Goal: Information Seeking & Learning: Learn about a topic

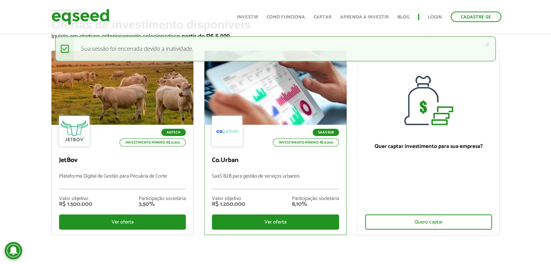
scroll to position [36, 0]
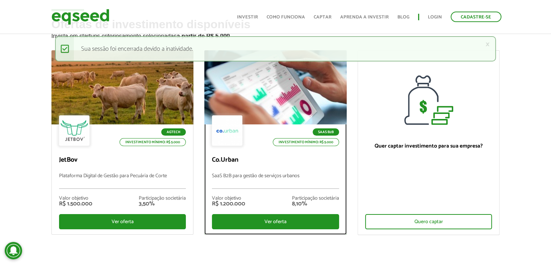
drag, startPoint x: 267, startPoint y: 221, endPoint x: 267, endPoint y: 233, distance: 12.3
click at [267, 221] on div "Ver oferta" at bounding box center [275, 221] width 127 height 15
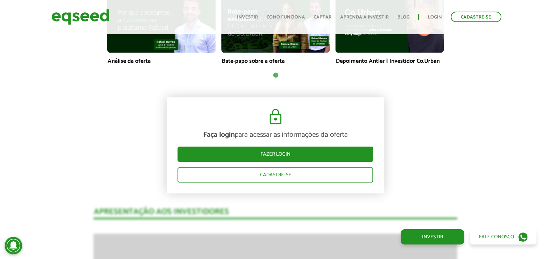
scroll to position [616, 0]
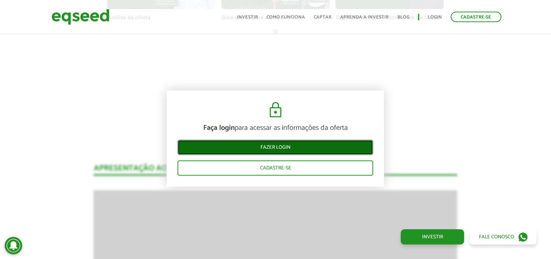
click at [278, 146] on link "Fazer login" at bounding box center [275, 147] width 196 height 15
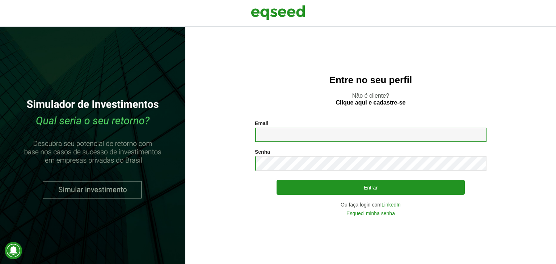
click at [324, 141] on input "Email *" at bounding box center [371, 135] width 232 height 14
click at [310, 136] on input "Email *" at bounding box center [371, 135] width 232 height 14
drag, startPoint x: 310, startPoint y: 136, endPoint x: 290, endPoint y: 136, distance: 19.9
click at [290, 136] on input "Email *" at bounding box center [371, 135] width 232 height 14
type input "**********"
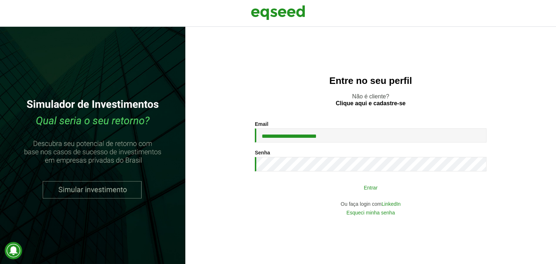
click at [351, 189] on button "Entrar" at bounding box center [371, 188] width 188 height 14
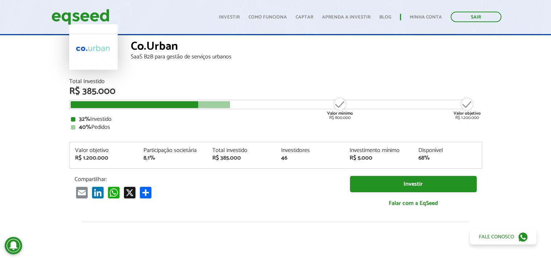
scroll to position [36, 0]
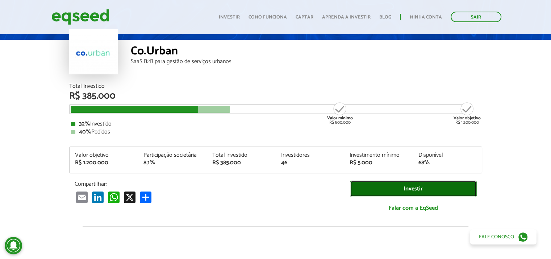
click at [398, 186] on link "Investir" at bounding box center [413, 188] width 127 height 16
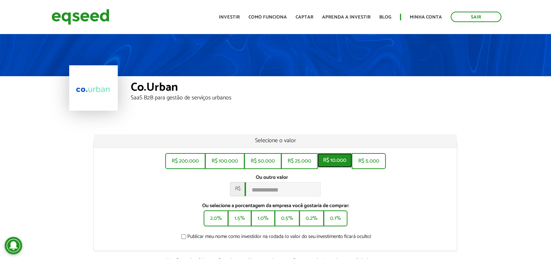
click at [331, 162] on button "R$ 10.000" at bounding box center [334, 160] width 35 height 14
click at [346, 185] on div "Ou outro valor * R$ ******" at bounding box center [275, 185] width 352 height 22
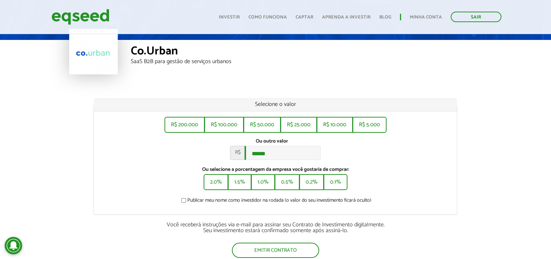
click at [284, 202] on label "Publicar meu nome como investidor na rodada (o valor do seu investimento ficará…" at bounding box center [275, 201] width 191 height 7
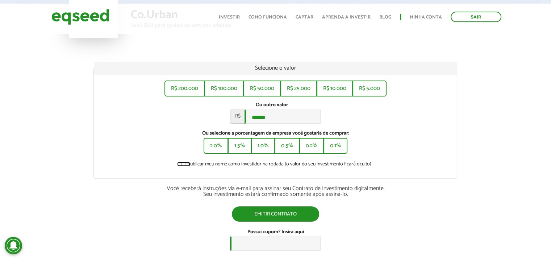
scroll to position [109, 0]
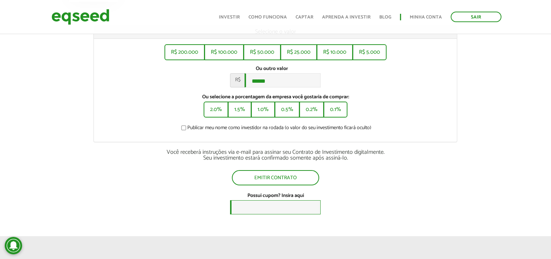
click at [273, 208] on input "Possui cupom? Insira aqui" at bounding box center [275, 207] width 91 height 14
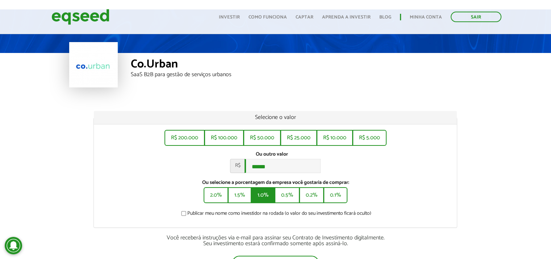
scroll to position [36, 0]
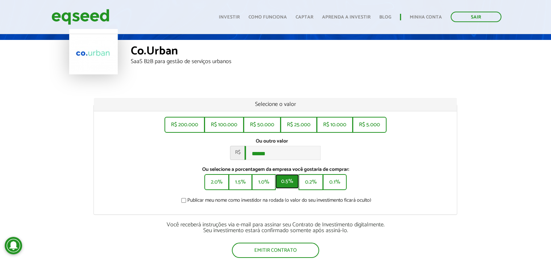
click at [286, 183] on button "0.5%" at bounding box center [287, 181] width 24 height 14
click at [306, 183] on button "0.2%" at bounding box center [311, 181] width 23 height 14
click at [334, 183] on button "0.1%" at bounding box center [335, 181] width 22 height 14
click at [259, 187] on button "1.0%" at bounding box center [263, 181] width 22 height 14
click at [283, 187] on button "0.5%" at bounding box center [287, 181] width 24 height 14
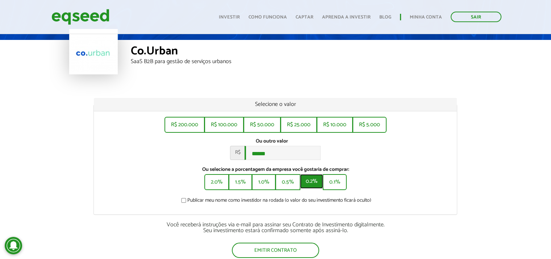
click at [302, 185] on button "0.2%" at bounding box center [311, 181] width 23 height 14
click at [326, 186] on button "0.1%" at bounding box center [335, 181] width 22 height 14
click at [333, 187] on button "0.1%" at bounding box center [335, 181] width 22 height 14
click at [258, 185] on button "1.0%" at bounding box center [263, 181] width 22 height 14
type input "*******"
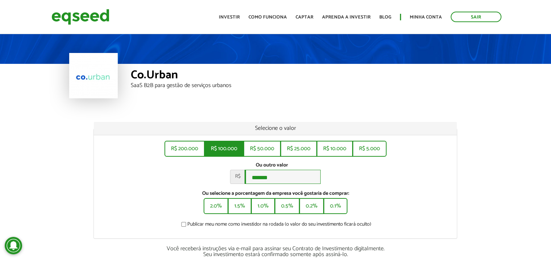
scroll to position [0, 0]
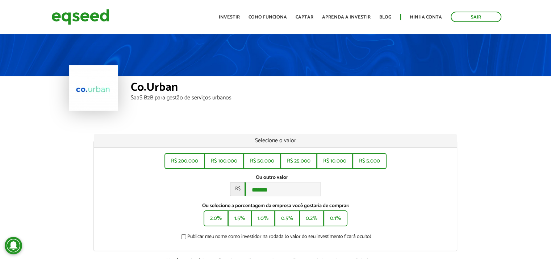
drag, startPoint x: 80, startPoint y: 90, endPoint x: 52, endPoint y: 55, distance: 44.8
click at [80, 89] on div at bounding box center [93, 87] width 49 height 45
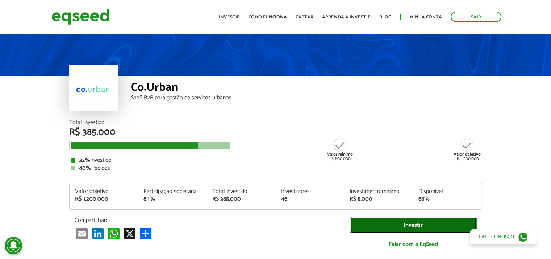
click at [390, 221] on link "Investir" at bounding box center [413, 225] width 127 height 16
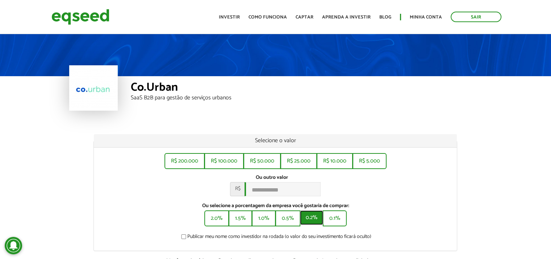
click at [305, 219] on button "0.2%" at bounding box center [311, 217] width 23 height 14
click at [338, 222] on button "0.1%" at bounding box center [335, 217] width 22 height 14
type input "******"
click at [340, 221] on button "0.1%" at bounding box center [335, 217] width 22 height 14
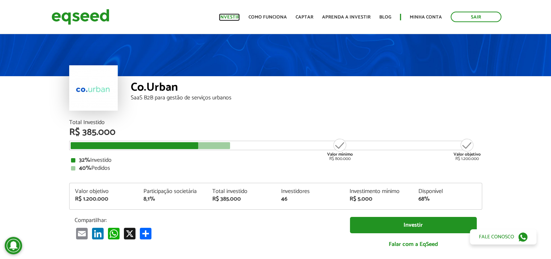
click at [233, 16] on link "Investir" at bounding box center [229, 17] width 21 height 5
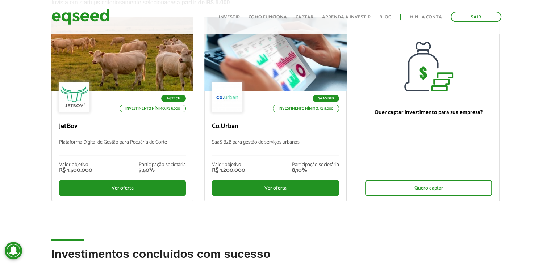
scroll to position [72, 0]
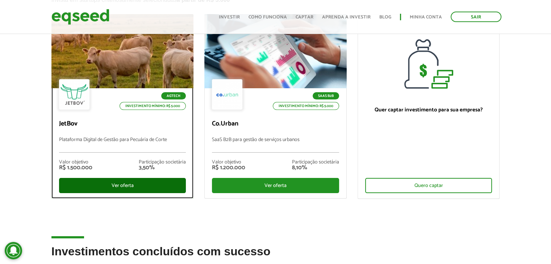
click at [133, 189] on div "Ver oferta" at bounding box center [122, 185] width 127 height 15
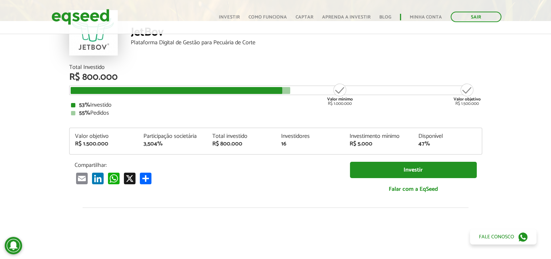
scroll to position [72, 0]
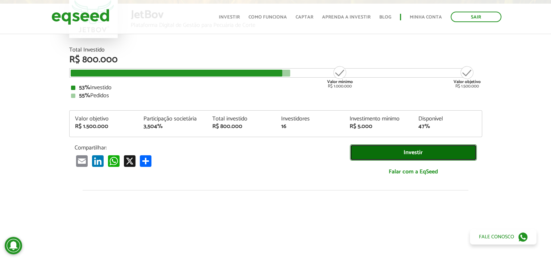
click at [420, 152] on link "Investir" at bounding box center [413, 152] width 127 height 16
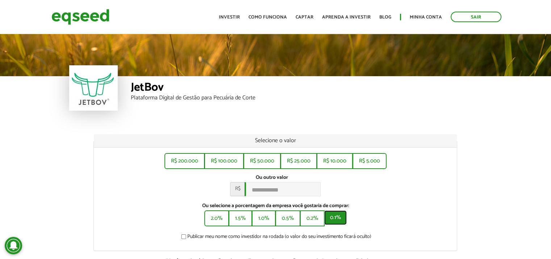
click at [328, 219] on button "0.1%" at bounding box center [335, 217] width 22 height 14
drag, startPoint x: 273, startPoint y: 190, endPoint x: 233, endPoint y: 190, distance: 40.9
click at [233, 190] on div "R$ ******" at bounding box center [275, 189] width 91 height 14
type input "*****"
click at [397, 203] on div "R$ 200.000 R$ 100.000 R$ 50.000 R$ 25.000 R$ 10.000 R$ 5.000 Ou outro valor * R…" at bounding box center [275, 198] width 363 height 103
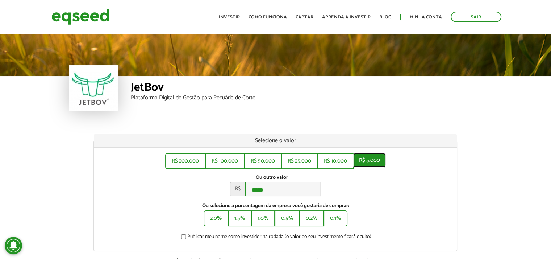
click at [369, 159] on button "R$ 5.000" at bounding box center [369, 160] width 33 height 14
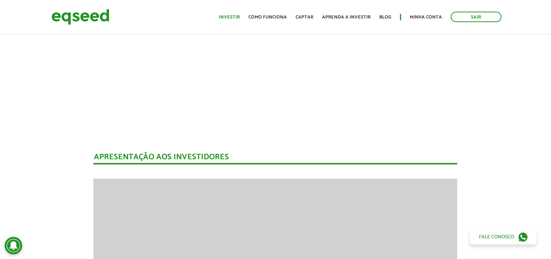
scroll to position [72, 0]
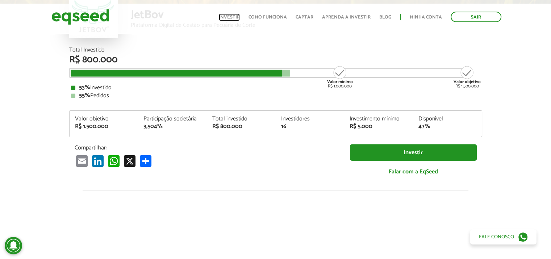
click at [235, 15] on link "Investir" at bounding box center [229, 17] width 21 height 5
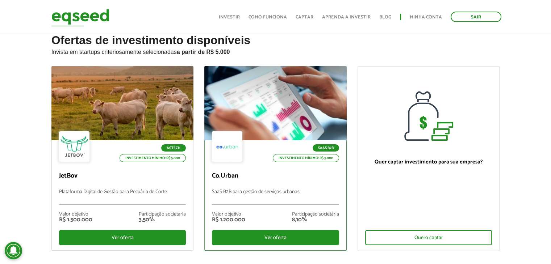
scroll to position [36, 0]
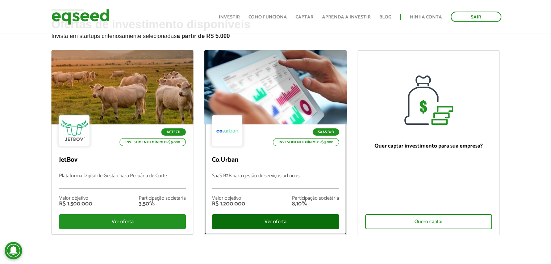
click at [261, 222] on div "Ver oferta" at bounding box center [275, 221] width 127 height 15
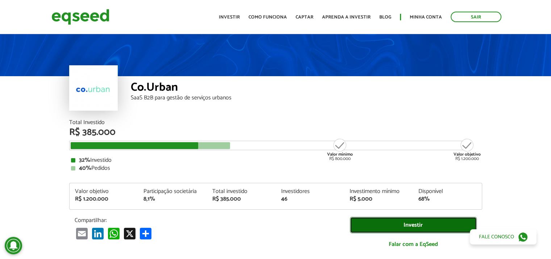
click at [415, 225] on link "Investir" at bounding box center [413, 225] width 127 height 16
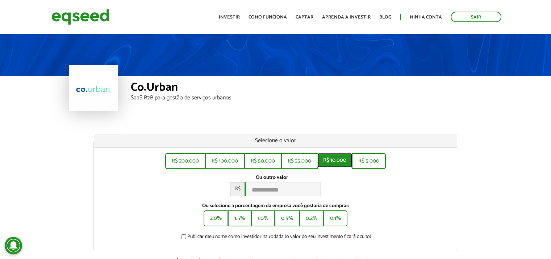
click at [344, 158] on button "R$ 10.000" at bounding box center [334, 160] width 35 height 14
click at [213, 221] on button "2.0%" at bounding box center [215, 217] width 23 height 14
click at [219, 218] on button "2.0%" at bounding box center [215, 217] width 23 height 14
drag, startPoint x: 274, startPoint y: 189, endPoint x: 246, endPoint y: 189, distance: 27.5
click at [246, 189] on input "*******" at bounding box center [283, 189] width 76 height 14
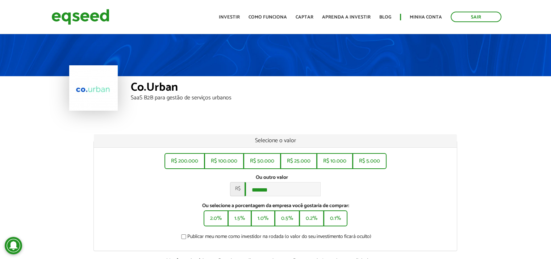
click at [356, 181] on div "Ou outro valor * R$ *******" at bounding box center [275, 185] width 352 height 22
click at [277, 192] on input "*******" at bounding box center [283, 189] width 76 height 14
click at [383, 188] on div "Ou outro valor * R$ *****" at bounding box center [275, 185] width 352 height 22
click at [336, 158] on button "R$ 10.000" at bounding box center [334, 160] width 35 height 14
type input "******"
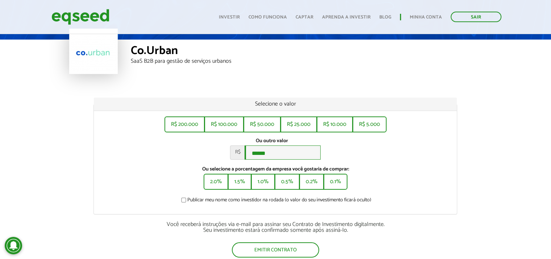
scroll to position [72, 0]
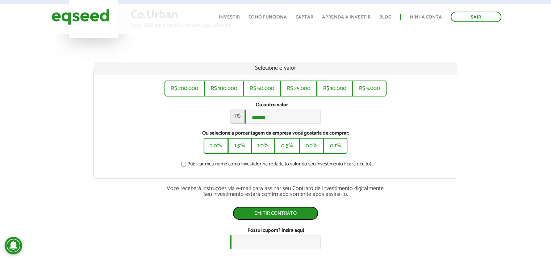
click at [288, 217] on button "Emitir contrato" at bounding box center [276, 213] width 86 height 14
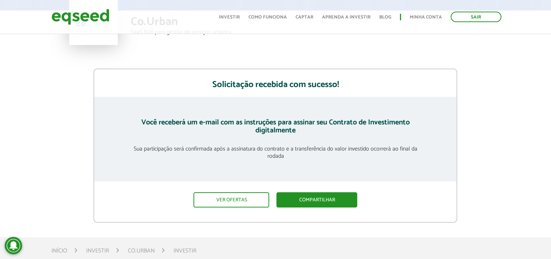
scroll to position [72, 0]
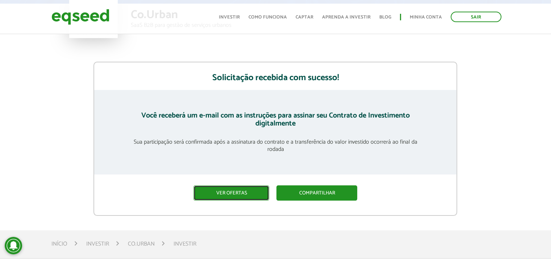
click at [243, 193] on link "Ver ofertas" at bounding box center [231, 192] width 76 height 15
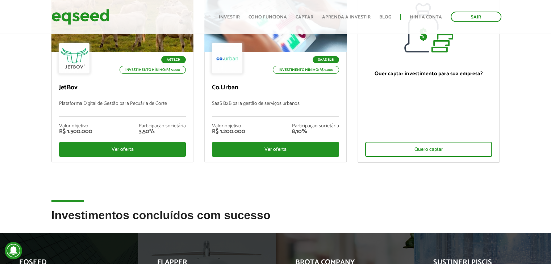
scroll to position [254, 0]
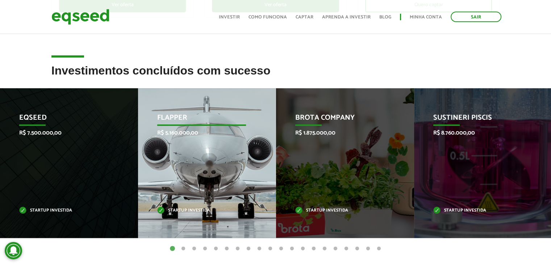
click at [200, 200] on div "Flapper R$ 5.160.000,00 Startup investida" at bounding box center [201, 163] width 127 height 150
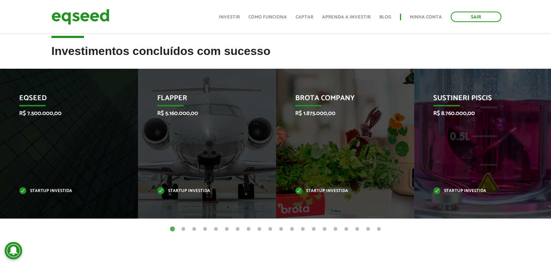
scroll to position [290, 0]
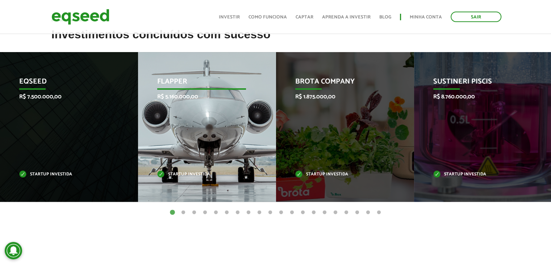
click at [213, 116] on div "Flapper R$ 5.160.000,00 Startup investida" at bounding box center [201, 127] width 127 height 150
click at [219, 123] on div "Flapper R$ 5.160.000,00 Startup investida" at bounding box center [201, 127] width 127 height 150
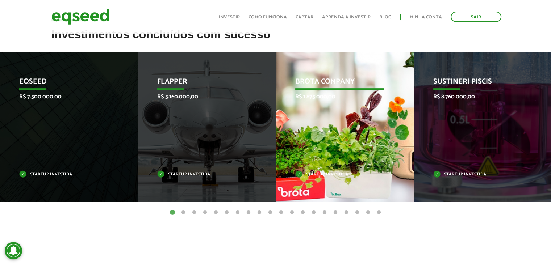
click at [337, 138] on div "Brota Company R$ 1.875.000,00 Startup investida" at bounding box center [339, 127] width 127 height 150
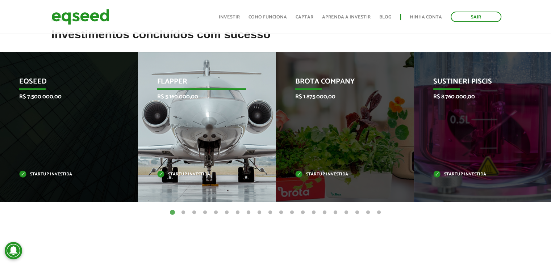
click at [204, 154] on div "Flapper R$ 5.160.000,00 Startup investida" at bounding box center [201, 127] width 127 height 150
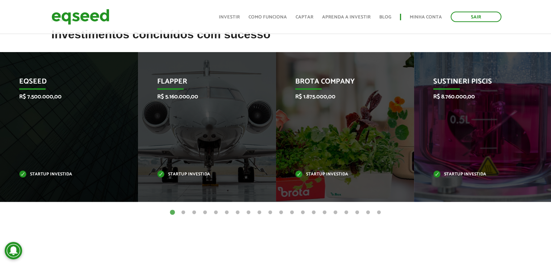
click at [184, 212] on button "2" at bounding box center [183, 212] width 7 height 7
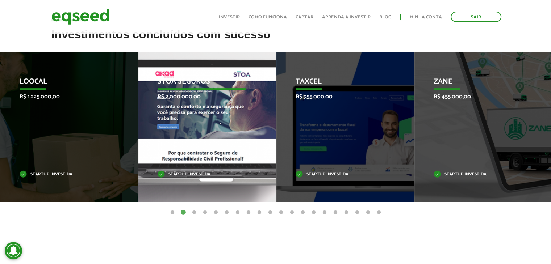
click at [227, 124] on div "STOA Seguros R$ 2.000.000,00 Startup investida" at bounding box center [201, 127] width 127 height 150
click at [209, 128] on div "STOA Seguros R$ 2.000.000,00 Startup investida" at bounding box center [201, 127] width 127 height 150
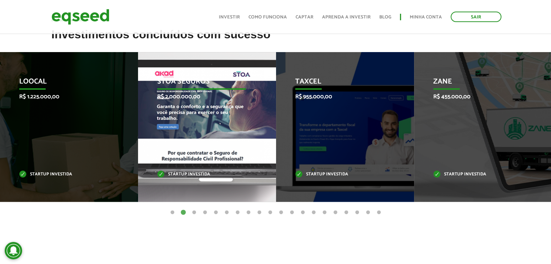
click at [209, 128] on div "STOA Seguros R$ 2.000.000,00 Startup investida" at bounding box center [201, 127] width 127 height 150
click at [208, 136] on div "STOA Seguros R$ 2.000.000,00 Startup investida" at bounding box center [201, 127] width 127 height 150
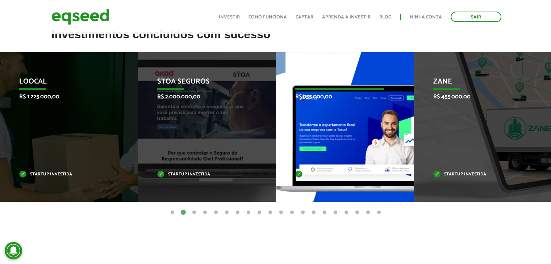
click at [335, 170] on div "Taxcel R$ 955.000,00 Startup investida" at bounding box center [339, 127] width 127 height 150
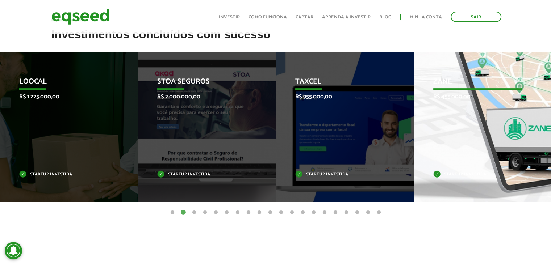
click at [498, 168] on div "Zane R$ 455.000,00 Startup investida" at bounding box center [477, 127] width 127 height 150
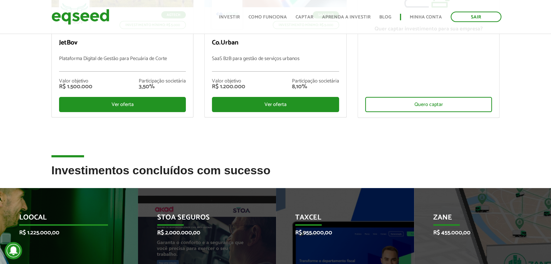
scroll to position [145, 0]
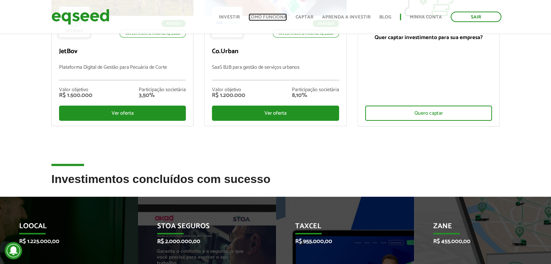
click at [284, 19] on link "Como funciona" at bounding box center [267, 17] width 38 height 5
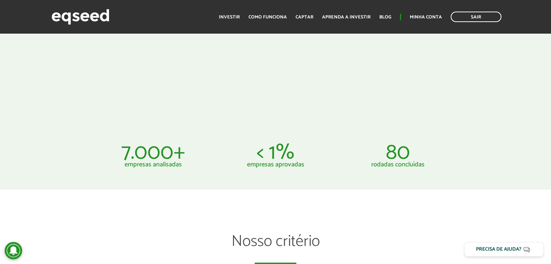
scroll to position [362, 0]
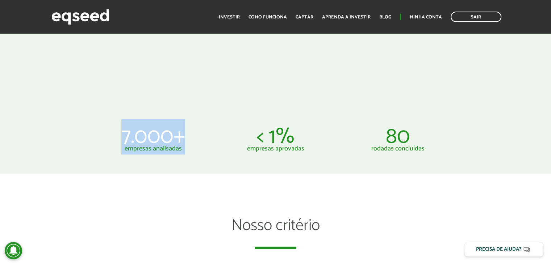
drag, startPoint x: 117, startPoint y: 139, endPoint x: 201, endPoint y: 144, distance: 84.9
click at [188, 145] on p "7.000+" at bounding box center [153, 136] width 112 height 17
click at [210, 135] on li "7.000+ empresas analisadas" at bounding box center [153, 140] width 122 height 24
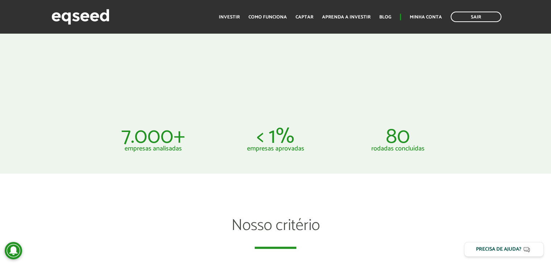
click at [286, 142] on p "< 1%" at bounding box center [276, 136] width 112 height 17
click at [406, 140] on p "80" at bounding box center [398, 136] width 112 height 17
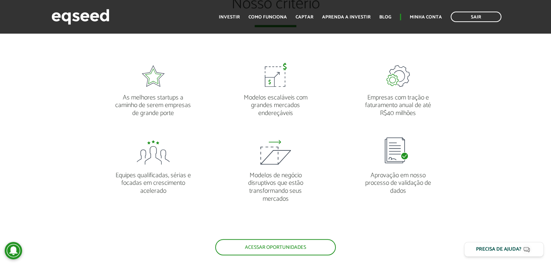
scroll to position [580, 0]
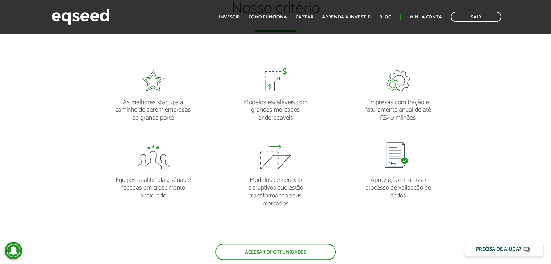
click at [385, 108] on p "Empresas com tração e faturamento anual de até R$40 milhões" at bounding box center [398, 107] width 78 height 31
click at [405, 155] on span at bounding box center [398, 153] width 33 height 33
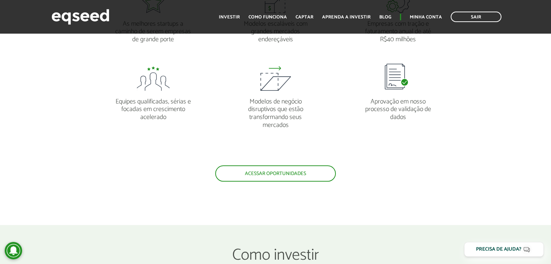
scroll to position [688, 0]
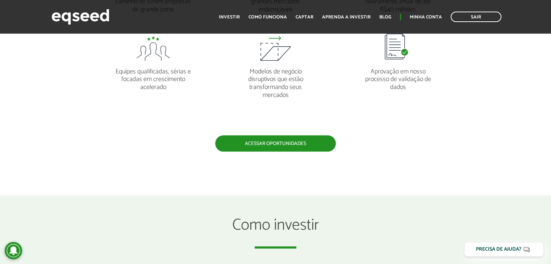
click at [284, 143] on link "Acessar oportunidades" at bounding box center [275, 143] width 121 height 16
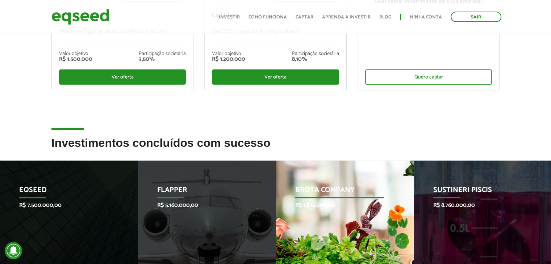
scroll to position [217, 0]
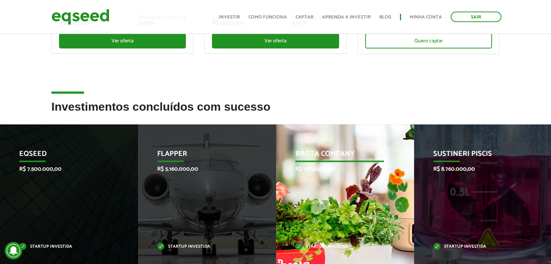
click at [323, 150] on p "Brota Company" at bounding box center [339, 156] width 89 height 12
click at [320, 157] on p "Brota Company" at bounding box center [339, 156] width 89 height 12
click at [320, 161] on p "Brota Company" at bounding box center [339, 156] width 89 height 12
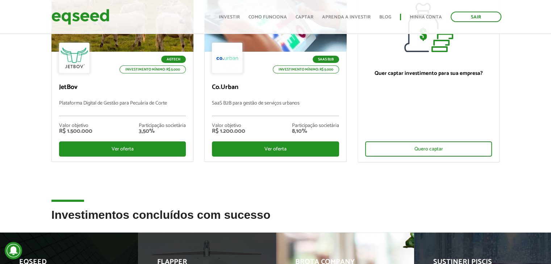
scroll to position [0, 0]
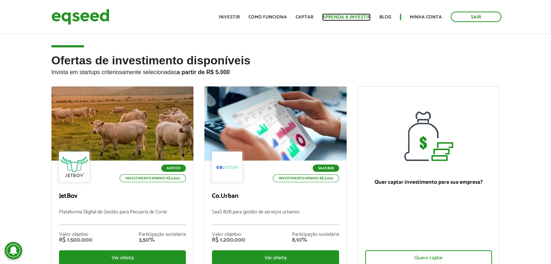
click at [355, 15] on link "Aprenda a investir" at bounding box center [346, 17] width 49 height 5
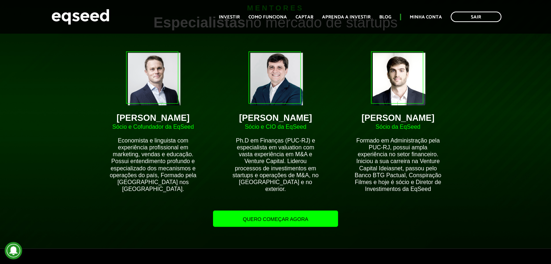
scroll to position [616, 0]
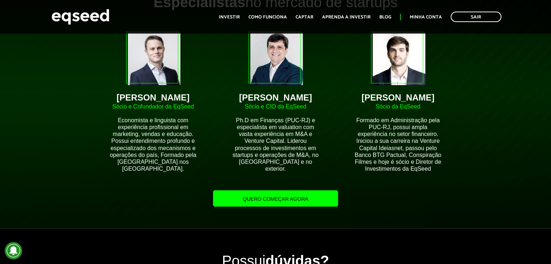
click at [264, 206] on link "Quero começar agora" at bounding box center [275, 199] width 125 height 16
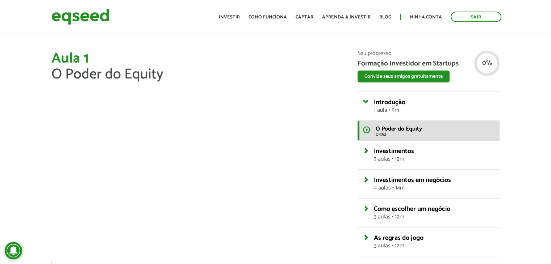
click at [289, 45] on article "Aula 1 O Poder do Equity Descrição da aula Material complementar Na primeira au…" at bounding box center [275, 201] width 551 height 402
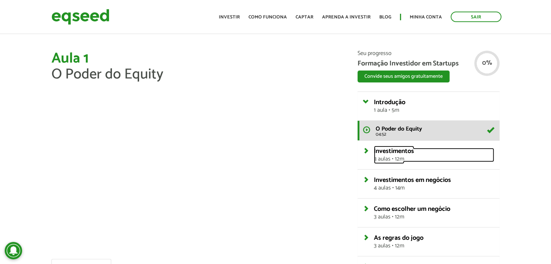
click at [387, 156] on span "3 aulas • 12m" at bounding box center [434, 159] width 121 height 6
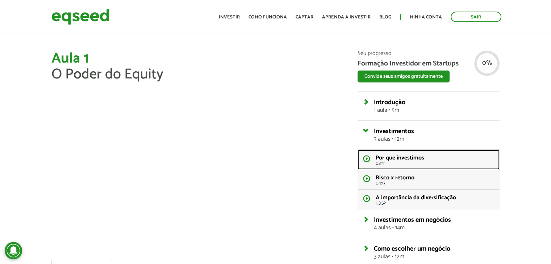
click at [393, 154] on span "Por que investimos" at bounding box center [400, 158] width 49 height 10
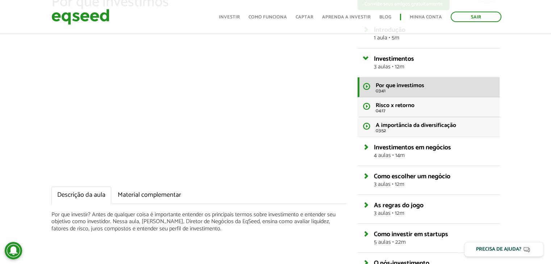
scroll to position [36, 0]
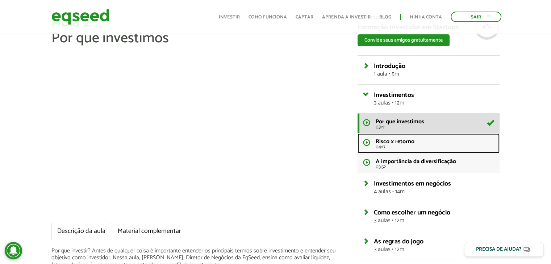
click at [393, 142] on span "Risco x retorno" at bounding box center [395, 142] width 39 height 10
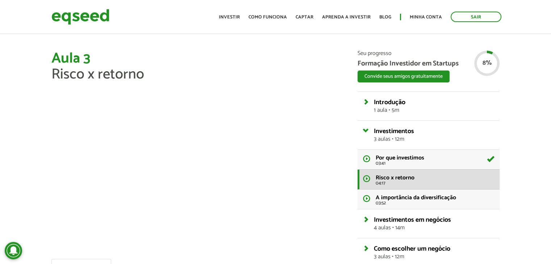
click at [191, 67] on h1 "Aula 3 Risco x retorno" at bounding box center [198, 67] width 295 height 32
drag, startPoint x: 385, startPoint y: 200, endPoint x: 381, endPoint y: 202, distance: 4.2
click at [385, 201] on span "03:52" at bounding box center [435, 203] width 119 height 5
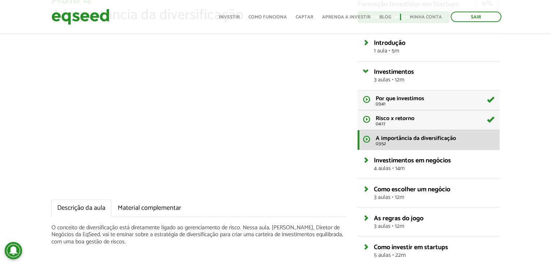
scroll to position [72, 0]
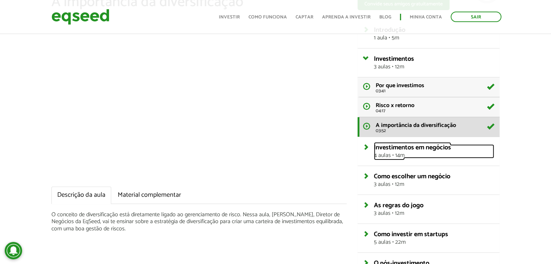
click at [398, 148] on span "Investimentos em negócios" at bounding box center [412, 147] width 77 height 11
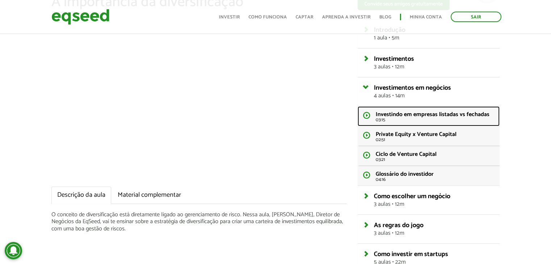
click at [381, 113] on span "Investindo em empresas listadas vs fechadas" at bounding box center [433, 115] width 114 height 10
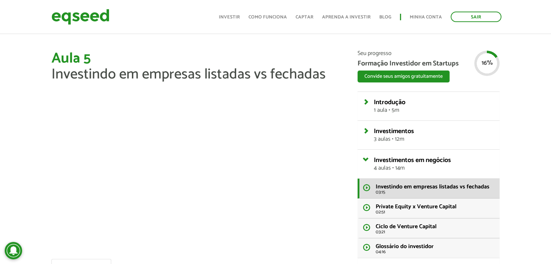
scroll to position [36, 0]
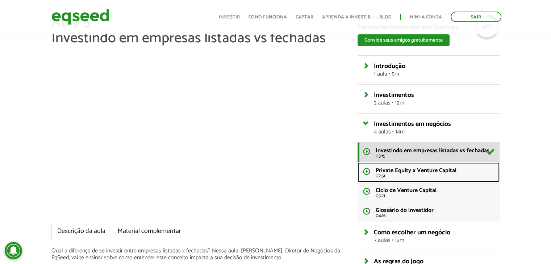
click at [397, 171] on span "Private Equity x Venture Capital" at bounding box center [416, 171] width 81 height 10
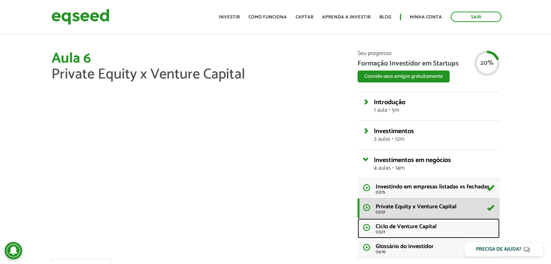
click at [402, 222] on span "Ciclo de Venture Capital" at bounding box center [406, 227] width 61 height 10
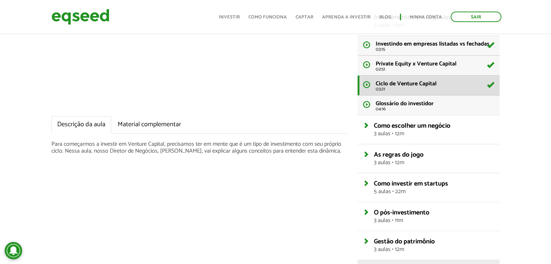
scroll to position [145, 0]
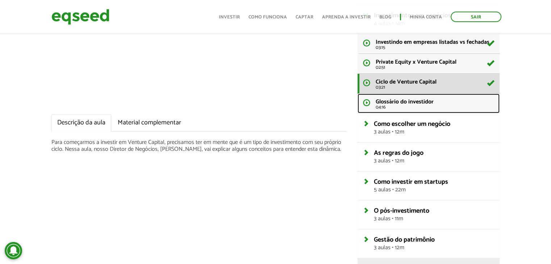
click at [402, 102] on span "Glossário do investidor" at bounding box center [405, 102] width 58 height 10
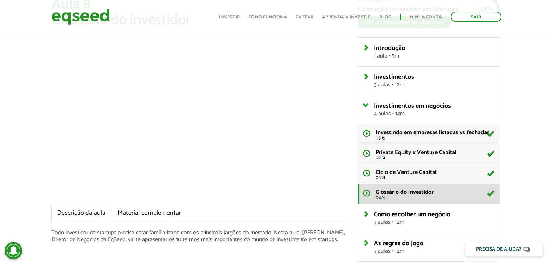
scroll to position [72, 0]
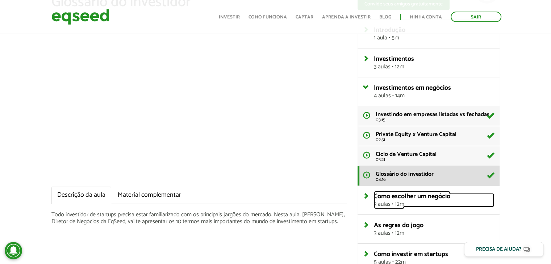
click at [405, 198] on span "Como escolher um negócio" at bounding box center [412, 196] width 76 height 11
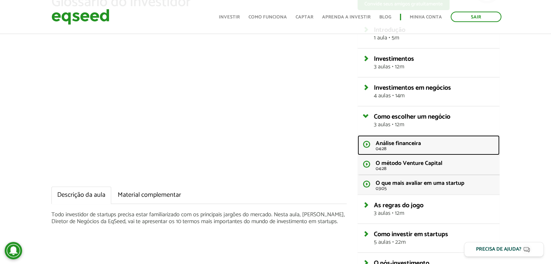
click at [397, 141] on span "Análise financeira" at bounding box center [398, 144] width 45 height 10
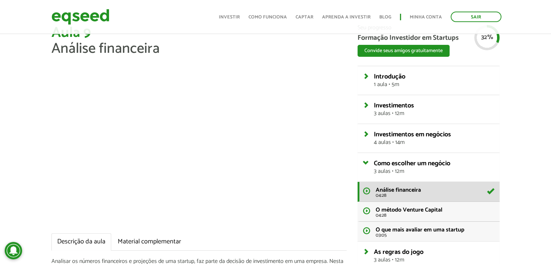
scroll to position [72, 0]
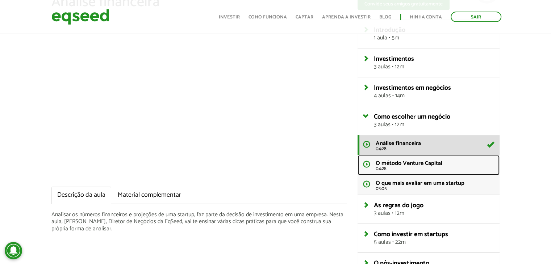
click at [414, 163] on span "O método Venture Capital" at bounding box center [409, 164] width 67 height 10
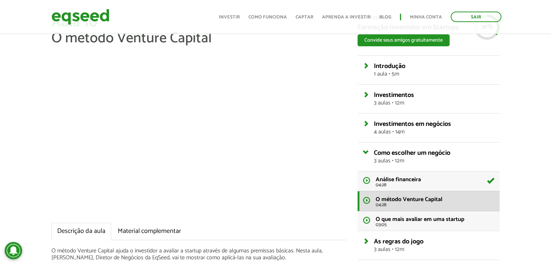
scroll to position [36, 0]
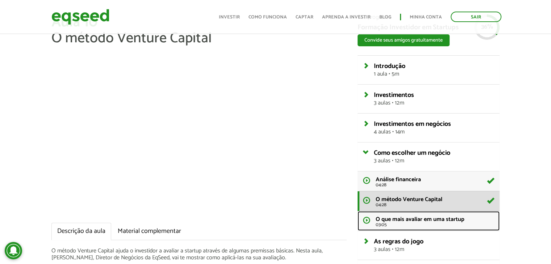
click at [430, 219] on span "O que mais avaliar em uma startup" at bounding box center [420, 220] width 89 height 10
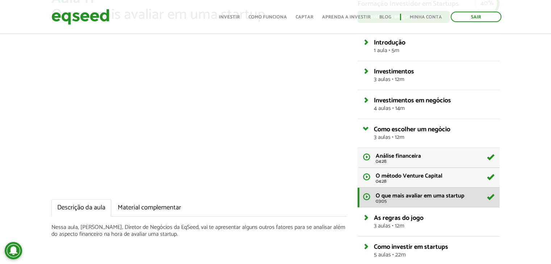
scroll to position [72, 0]
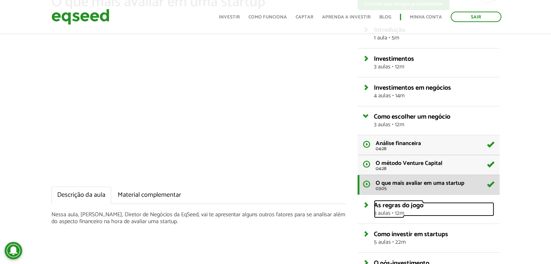
click at [392, 211] on span "3 aulas • 12m" at bounding box center [434, 214] width 121 height 6
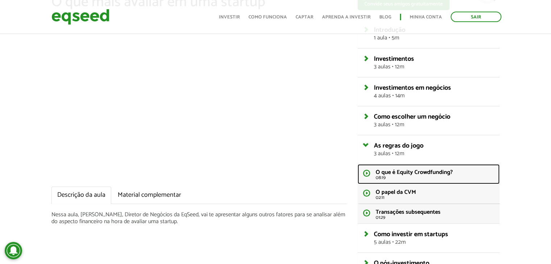
click at [398, 174] on span "O que é Equity Crowdfunding?" at bounding box center [414, 173] width 77 height 10
